Goal: Task Accomplishment & Management: Manage account settings

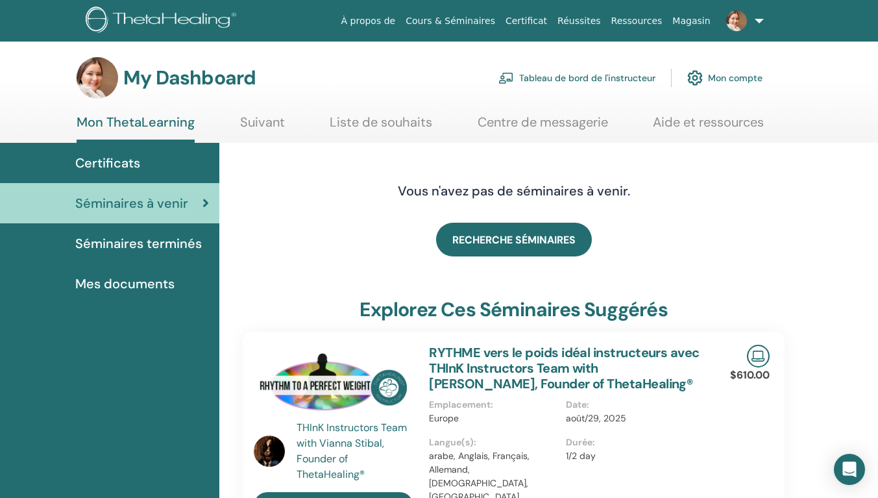
click at [576, 73] on link "Tableau de bord de l'instructeur" at bounding box center [577, 78] width 157 height 29
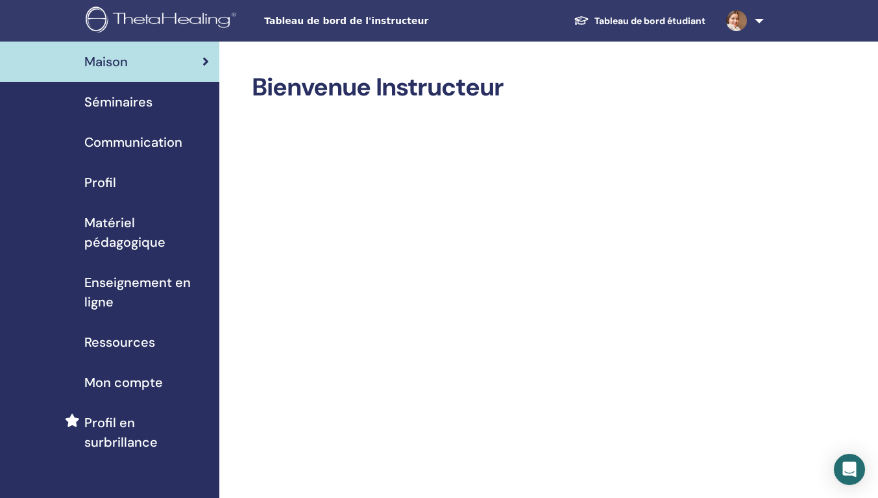
click at [143, 101] on span "Séminaires" at bounding box center [118, 101] width 68 height 19
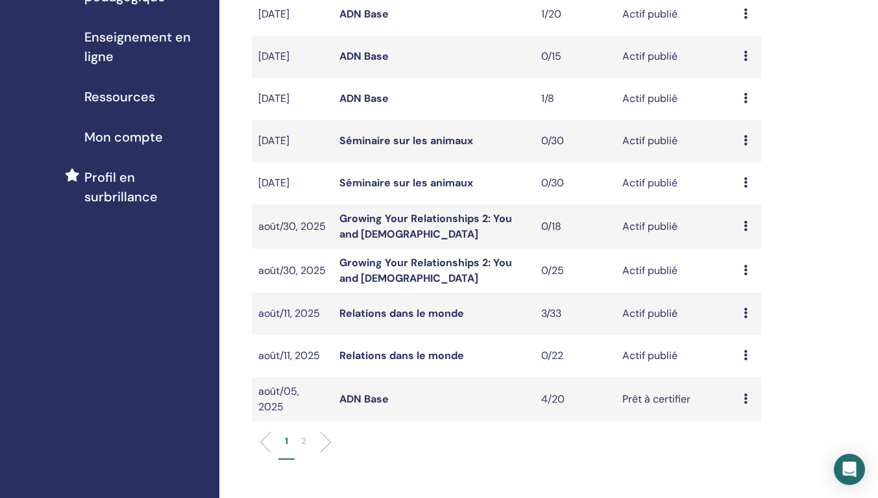
scroll to position [260, 0]
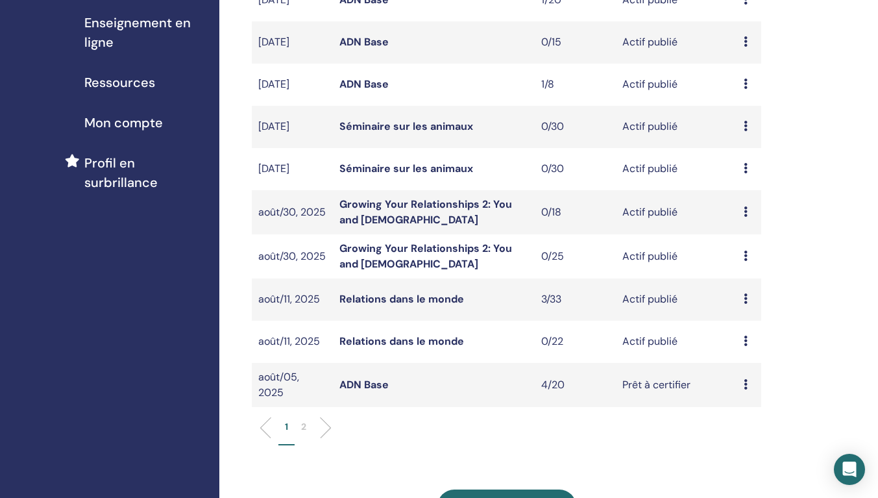
click at [401, 299] on link "Relations dans le monde" at bounding box center [402, 299] width 125 height 14
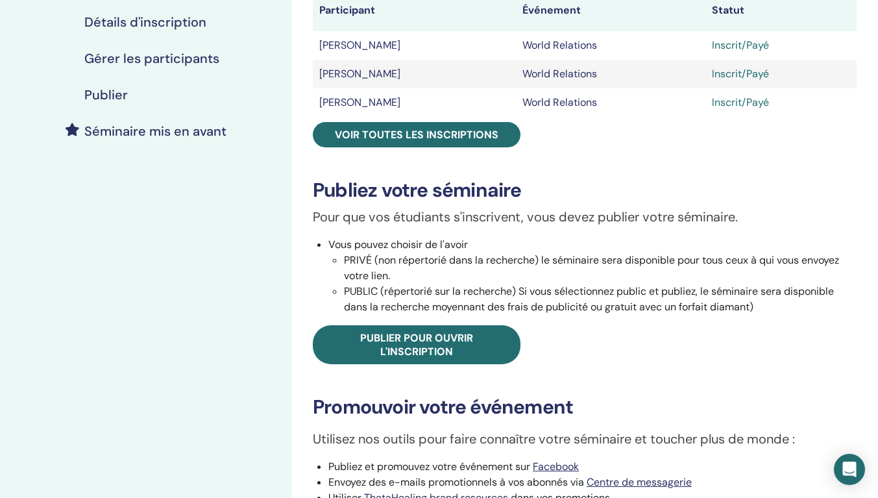
scroll to position [195, 0]
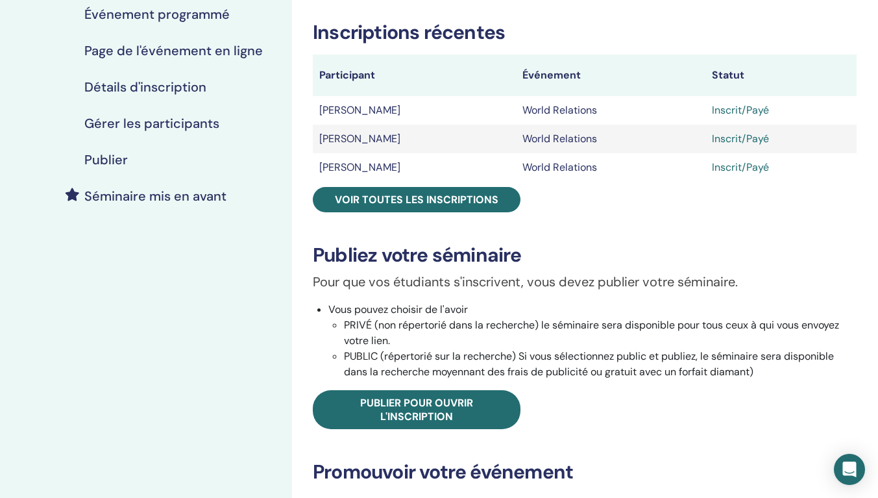
click at [451, 197] on span "Voir toutes les inscriptions" at bounding box center [417, 200] width 164 height 14
